Goal: Transaction & Acquisition: Download file/media

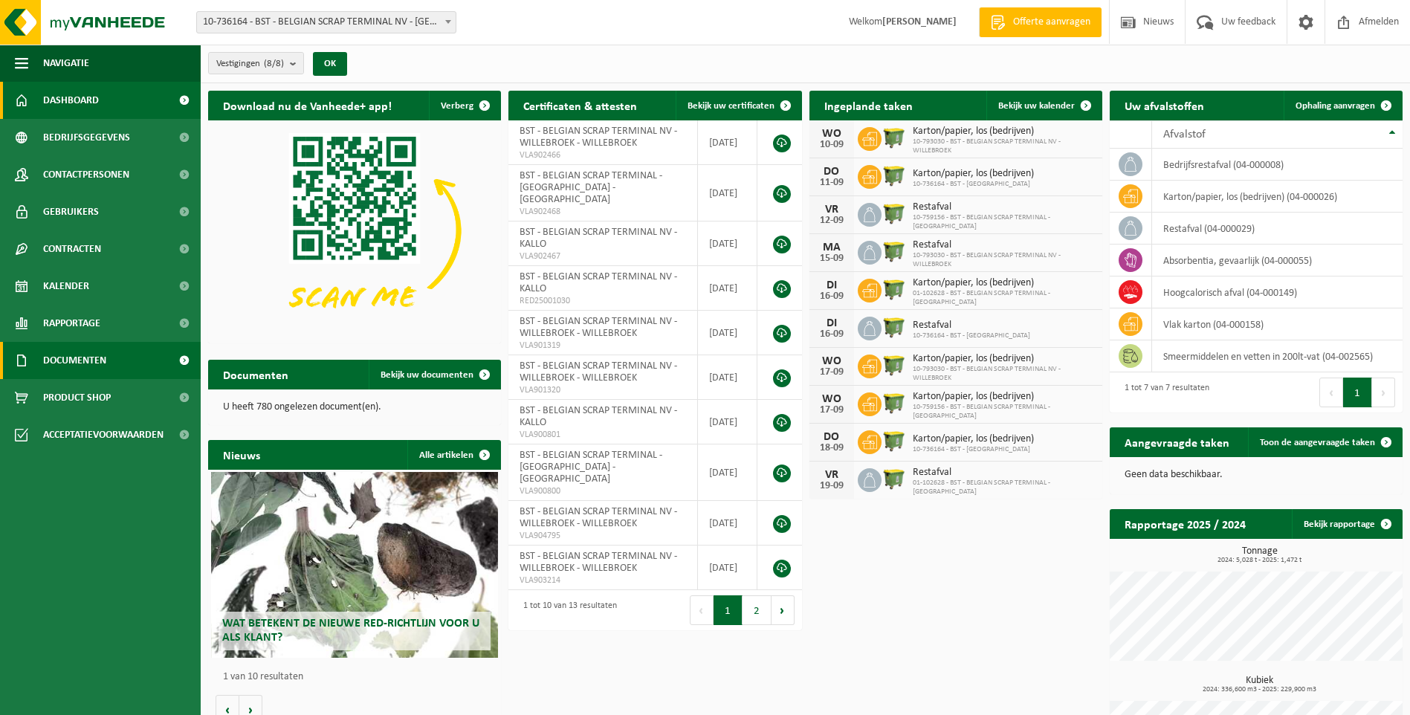
click at [112, 361] on link "Documenten" at bounding box center [100, 360] width 201 height 37
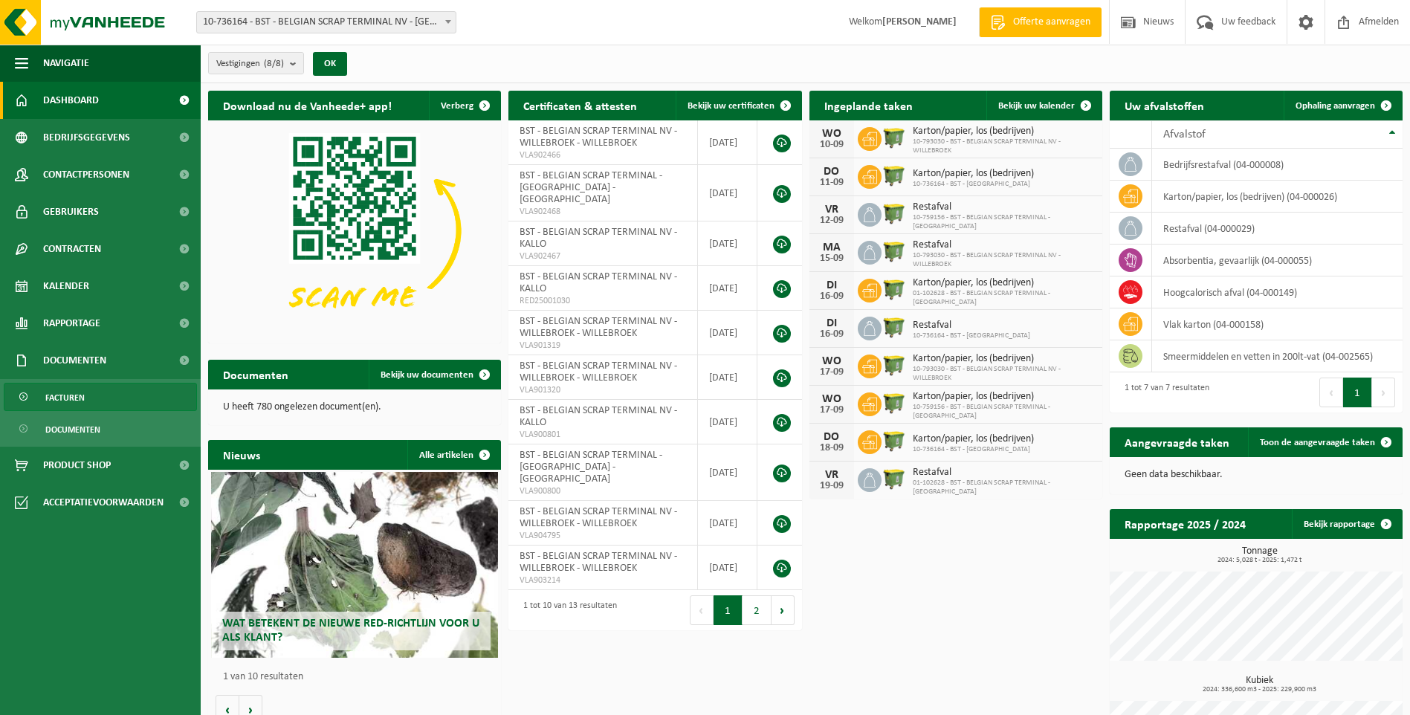
click at [74, 395] on span "Facturen" at bounding box center [64, 398] width 39 height 28
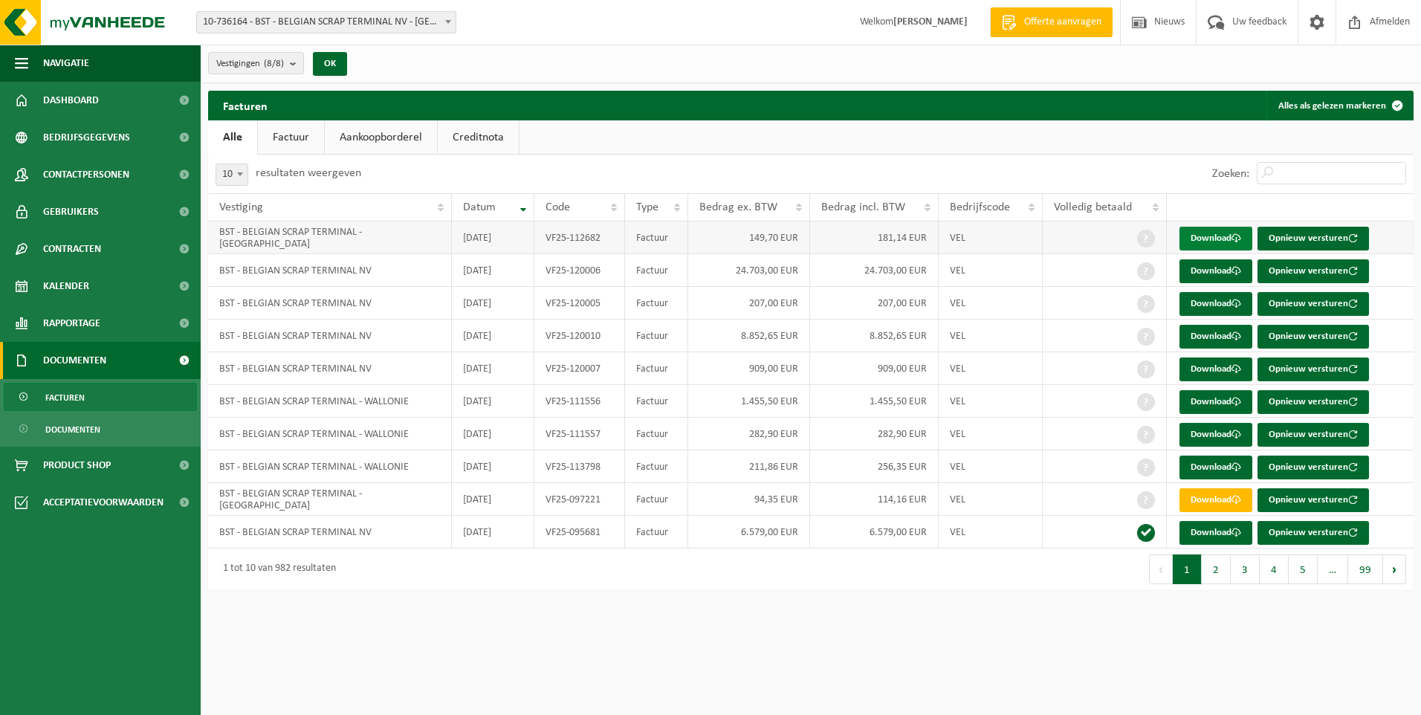
click at [1223, 234] on link "Download" at bounding box center [1216, 239] width 73 height 24
click at [1198, 302] on link "Download" at bounding box center [1216, 304] width 73 height 24
click at [1197, 366] on link "Download" at bounding box center [1216, 370] width 73 height 24
click at [1198, 434] on link "Download" at bounding box center [1216, 435] width 73 height 24
click at [1201, 468] on link "Download" at bounding box center [1216, 468] width 73 height 24
